Goal: Book appointment/travel/reservation

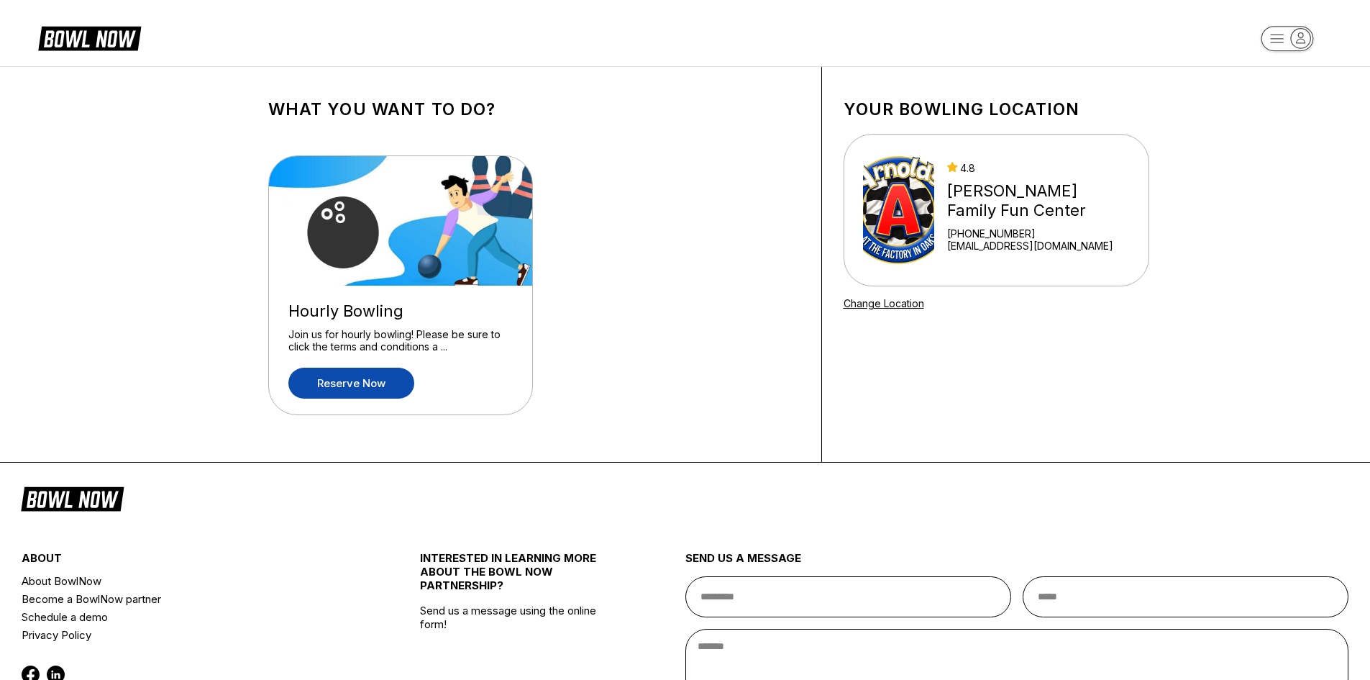
click at [373, 380] on link "Reserve now" at bounding box center [351, 382] width 126 height 31
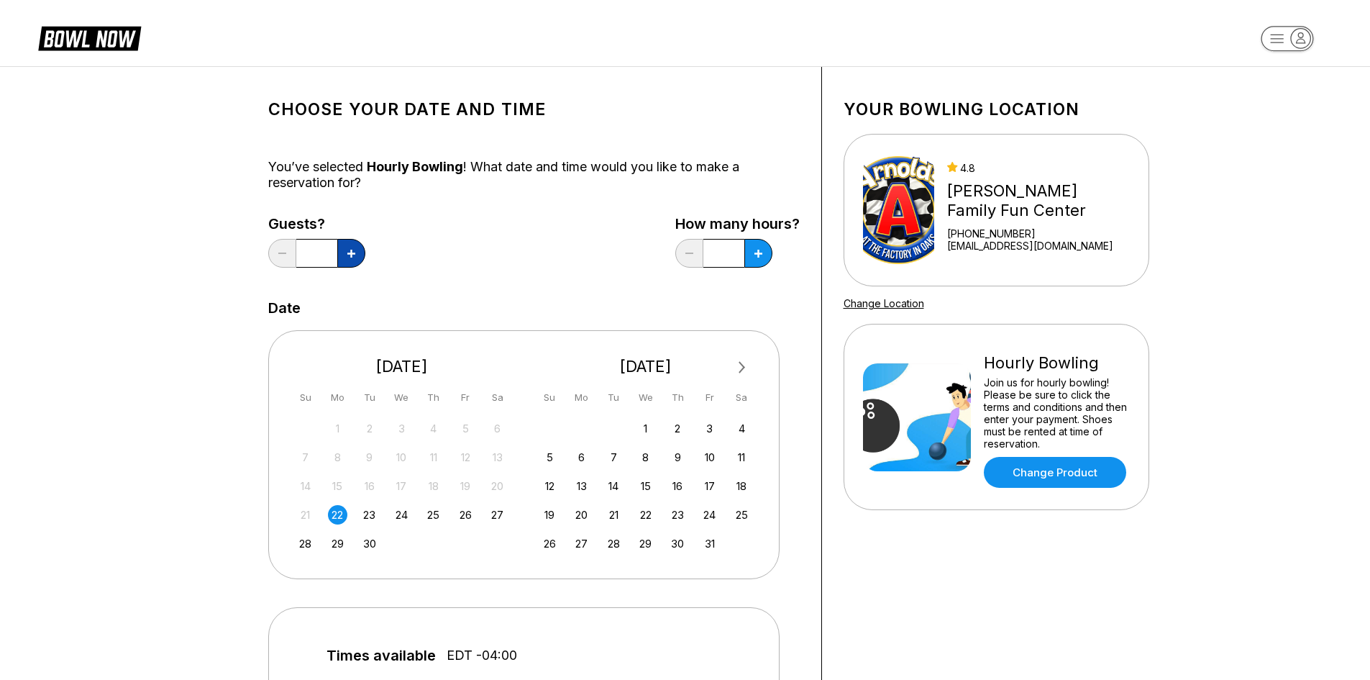
click at [354, 253] on icon at bounding box center [351, 254] width 8 height 8
type input "*"
click at [764, 260] on button at bounding box center [758, 253] width 28 height 29
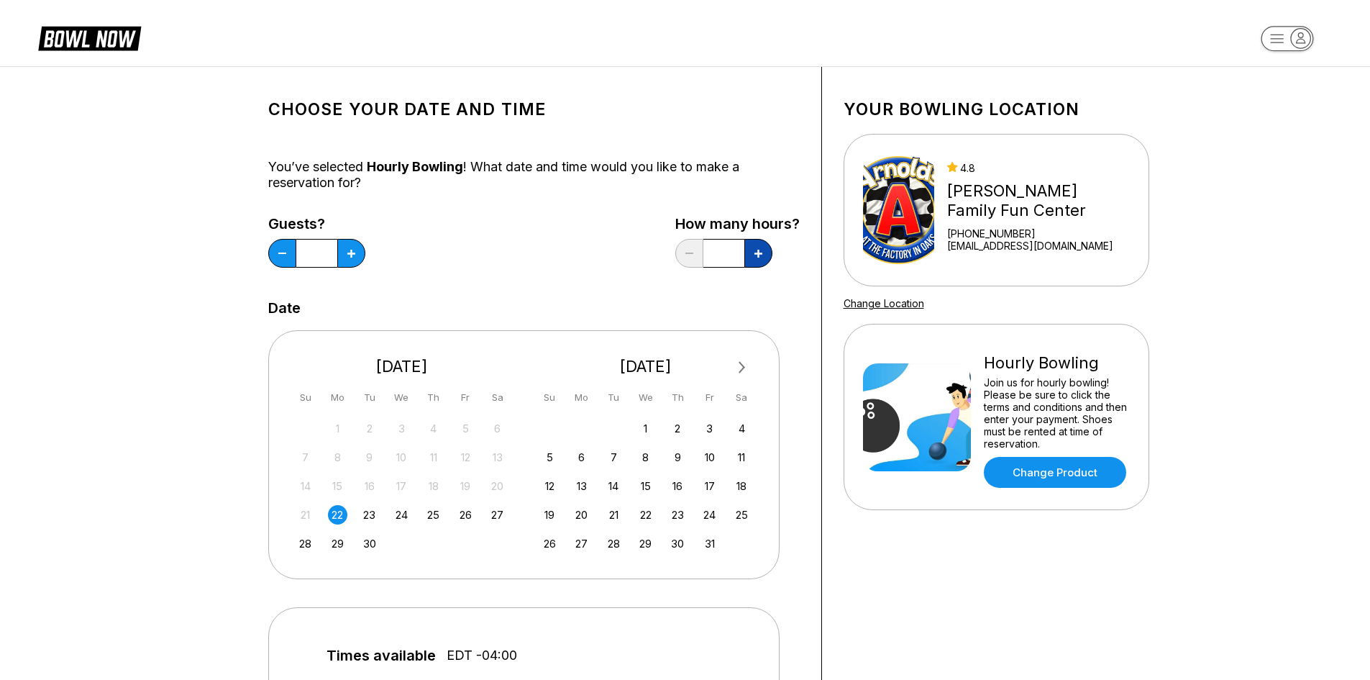
type input "***"
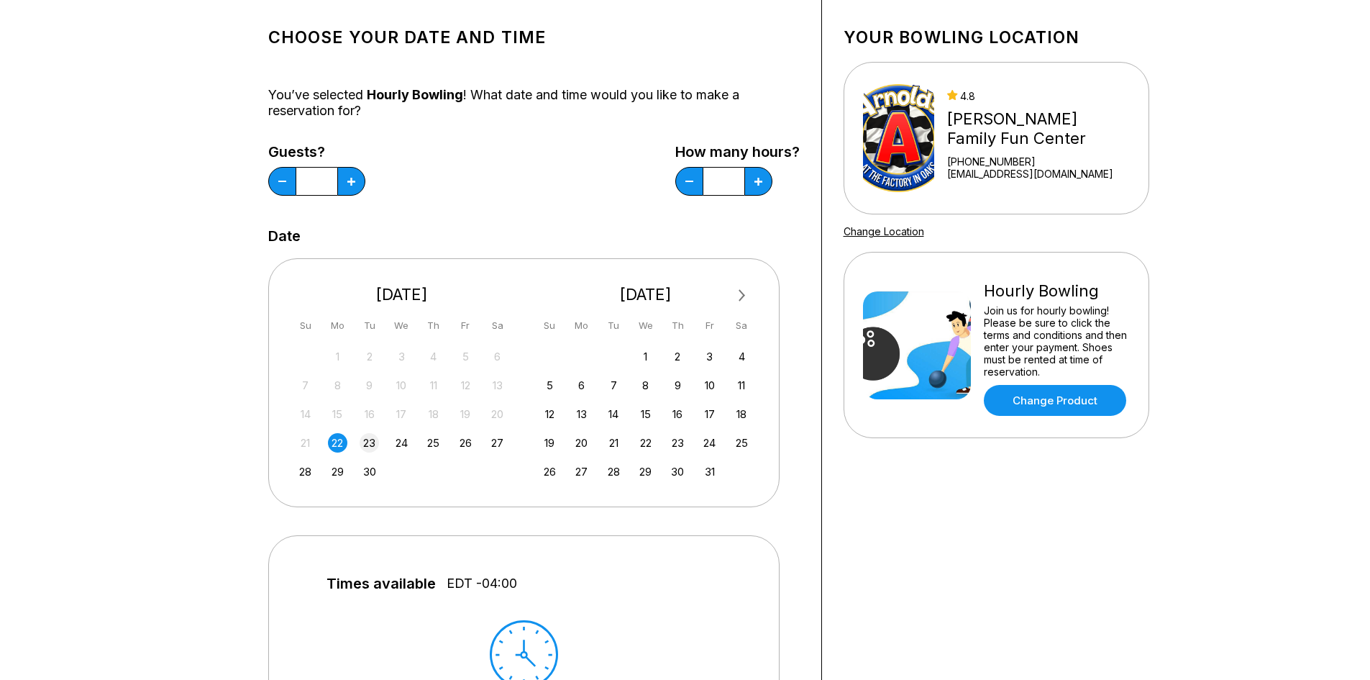
click at [370, 434] on div "23" at bounding box center [369, 442] width 19 height 19
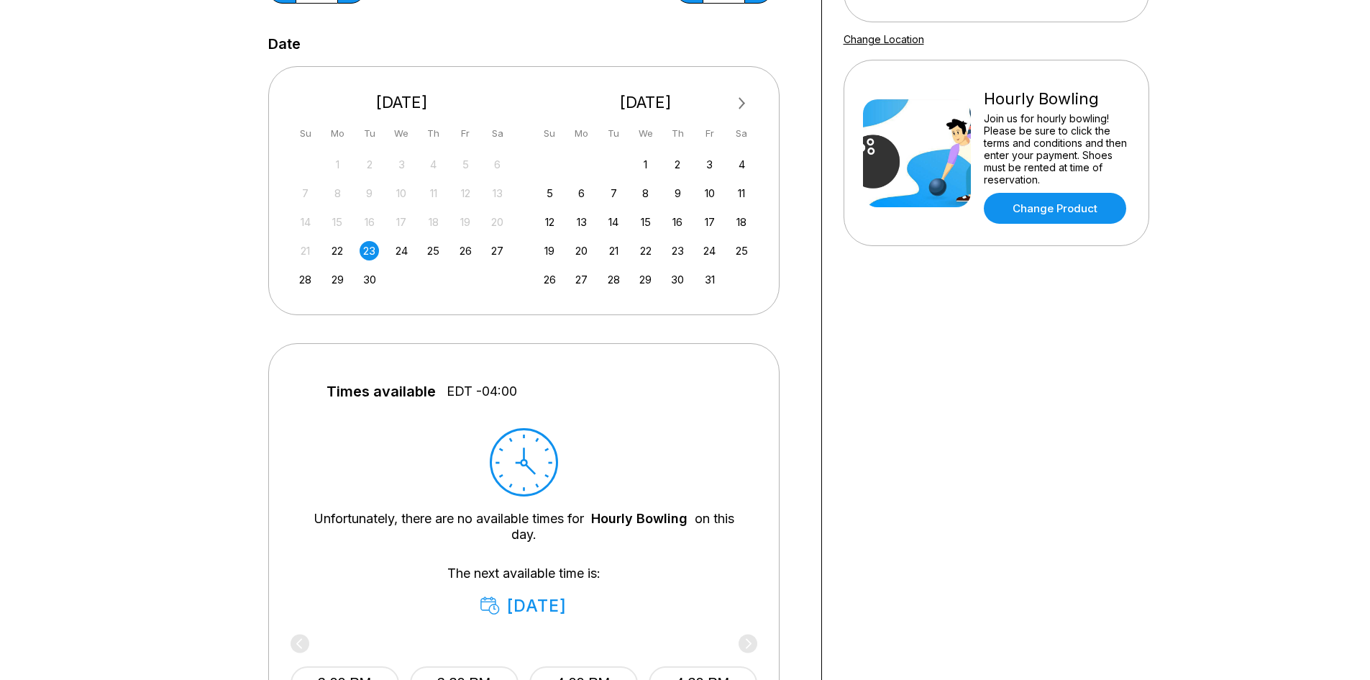
scroll to position [0, 0]
